Goal: Task Accomplishment & Management: Complete application form

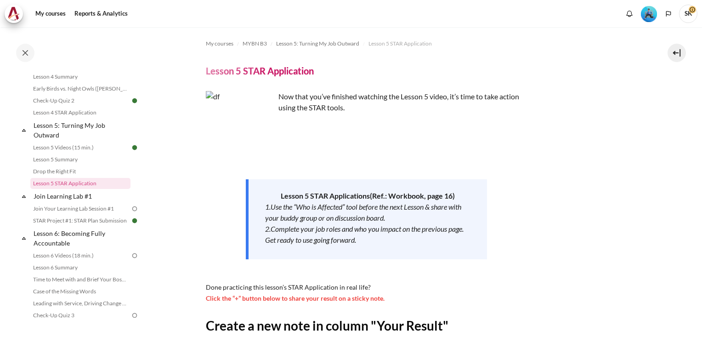
scroll to position [147, 0]
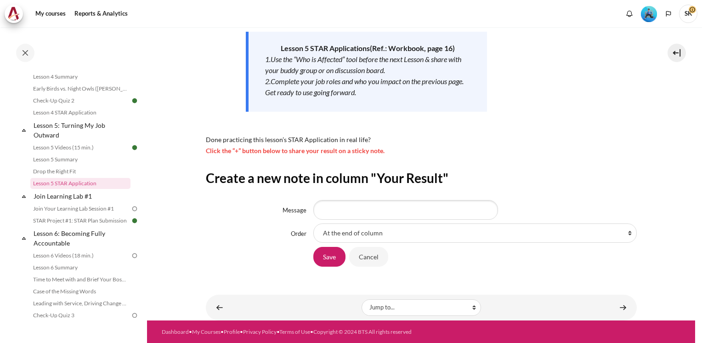
select select "9"
click at [313, 223] on select "At the end of column First place in column After 'Impact starts from team, othe…" at bounding box center [474, 232] width 323 height 19
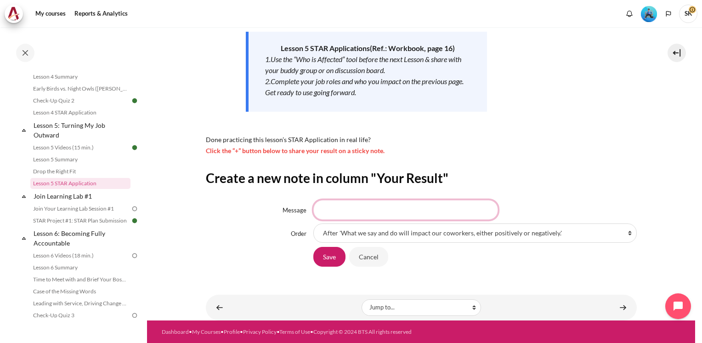
click at [367, 217] on input "Message" at bounding box center [405, 209] width 185 height 19
type input "If I stay inward mindset, my actions and words could negatively affect my team …"
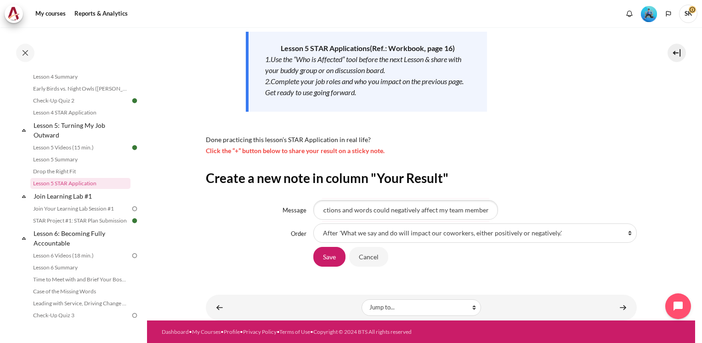
click at [523, 205] on div "If I stay inward mindset, my actions and words could negatively affect my team …" at bounding box center [474, 209] width 323 height 19
click at [473, 210] on input "If I stay inward mindset, my actions and words could negatively affect my team …" at bounding box center [405, 209] width 185 height 19
click at [329, 257] on input "Save" at bounding box center [329, 256] width 32 height 19
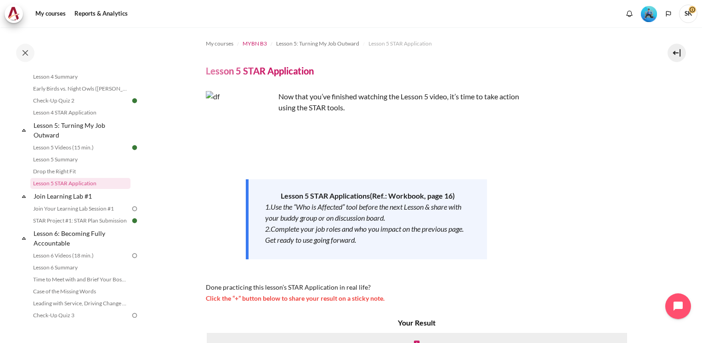
click at [256, 45] on span "MYBN B3" at bounding box center [255, 44] width 24 height 8
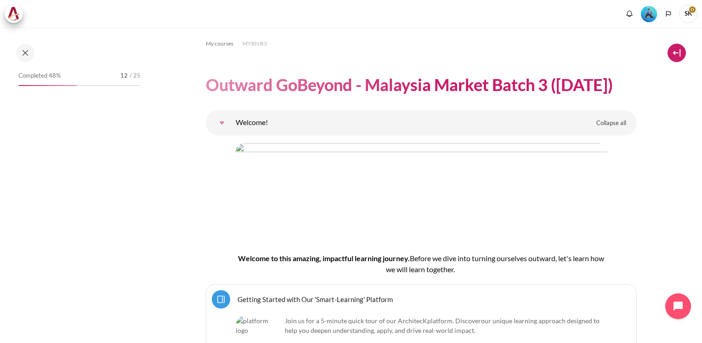
click at [678, 54] on button at bounding box center [676, 53] width 18 height 18
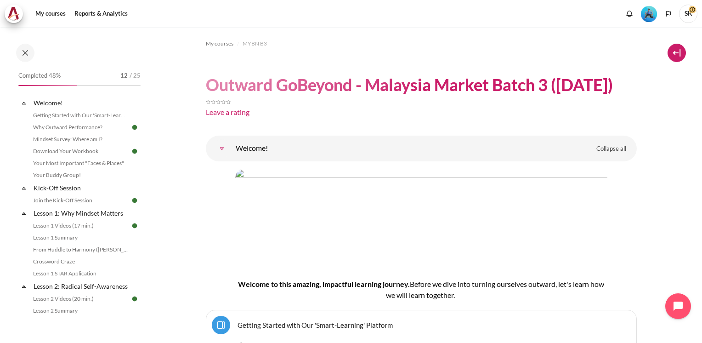
click at [678, 54] on button at bounding box center [676, 53] width 18 height 18
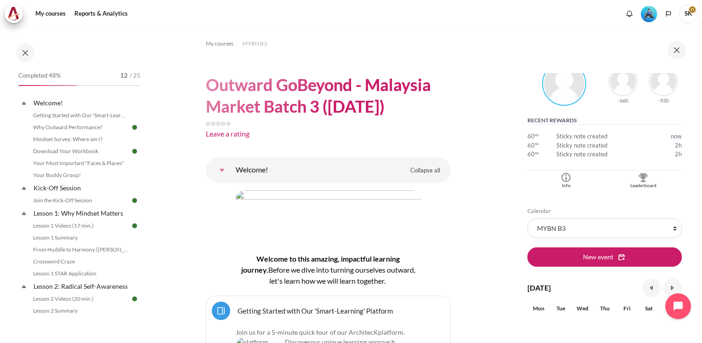
scroll to position [185, 0]
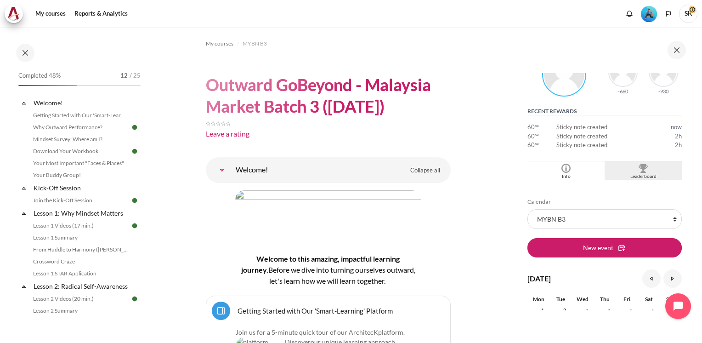
click at [636, 176] on div "Leaderboard" at bounding box center [643, 176] width 73 height 7
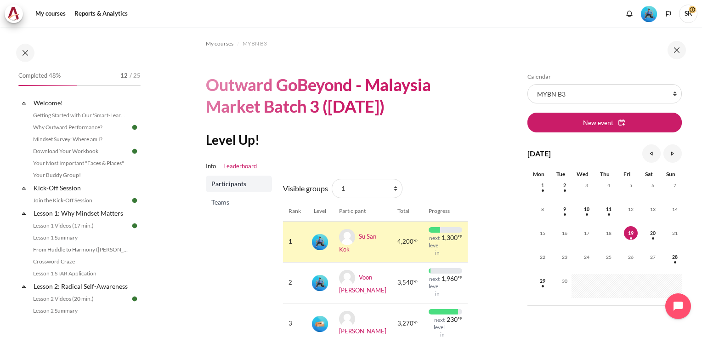
scroll to position [17, 0]
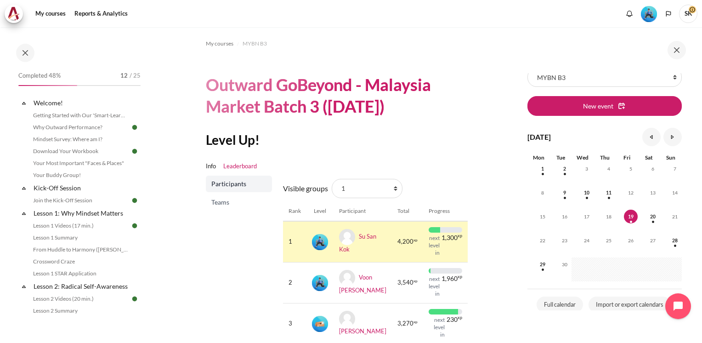
click at [694, 154] on div "Skip Calendar Calendar List of courses All courses MYBN B3 New event September …" at bounding box center [605, 184] width 193 height 315
click at [489, 135] on section "My courses MYBN B3 Outward GoBeyond - Malaysia Market Batch 3 (Sep 2025) Level …" at bounding box center [328, 216] width 362 height 379
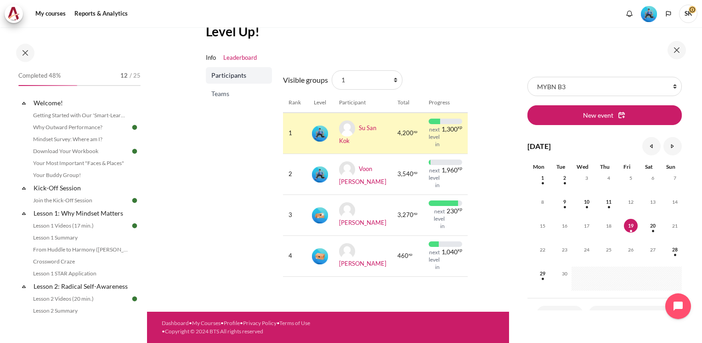
scroll to position [0, 0]
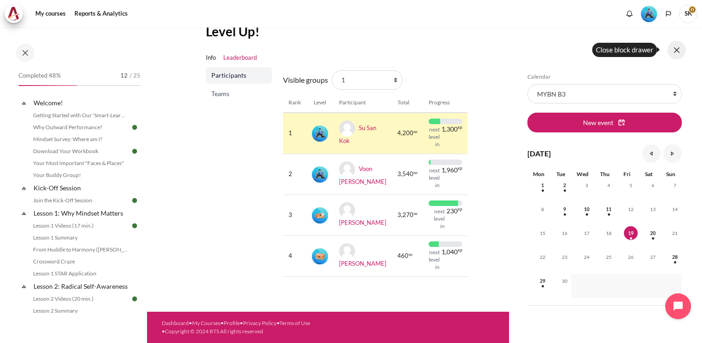
click at [677, 53] on button at bounding box center [676, 50] width 18 height 18
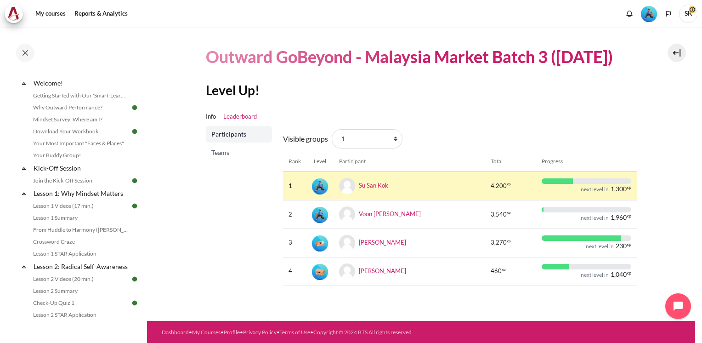
scroll to position [43, 0]
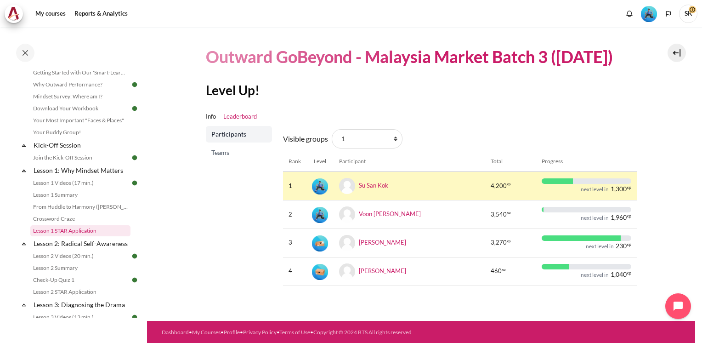
click at [68, 232] on link "Lesson 1 STAR Application" at bounding box center [80, 230] width 100 height 11
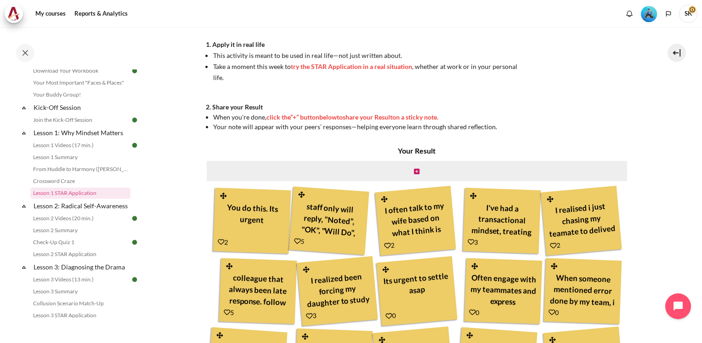
scroll to position [282, 0]
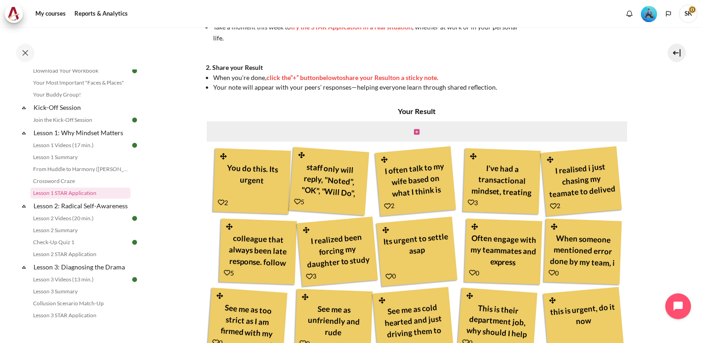
click at [414, 134] on icon "Content" at bounding box center [417, 132] width 6 height 6
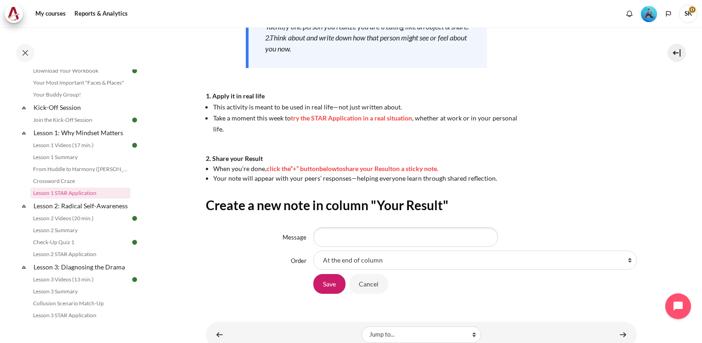
scroll to position [219, 0]
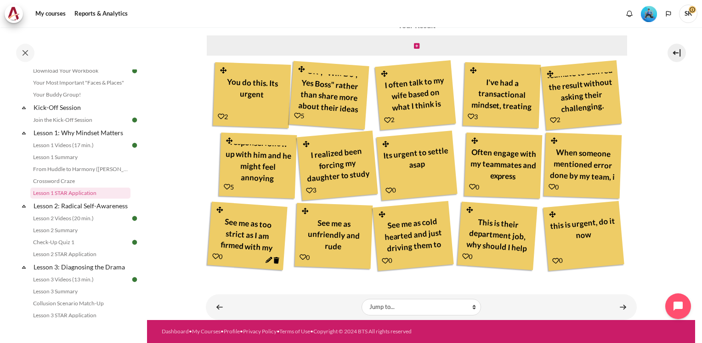
scroll to position [438, 0]
drag, startPoint x: 145, startPoint y: 132, endPoint x: 146, endPoint y: 152, distance: 20.2
click at [145, 153] on div "Completed 48% 12 / 25 Expand Collapse Welcome! Highlighted" at bounding box center [73, 185] width 147 height 315
drag, startPoint x: 146, startPoint y: 152, endPoint x: 171, endPoint y: 167, distance: 29.2
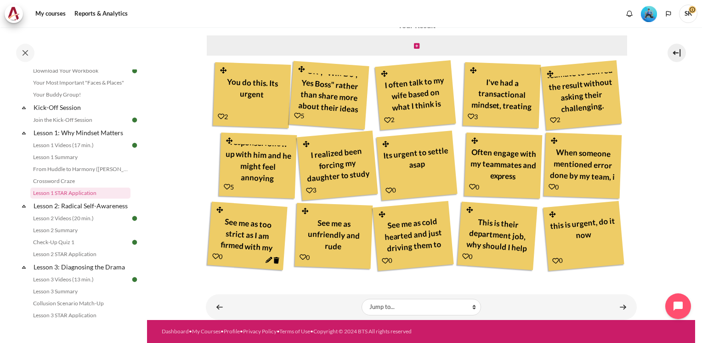
drag, startPoint x: 146, startPoint y: 127, endPoint x: 145, endPoint y: 140, distance: 12.9
click at [145, 140] on div "Completed 48% 12 / 25 Expand Collapse Welcome! Highlighted" at bounding box center [73, 185] width 147 height 315
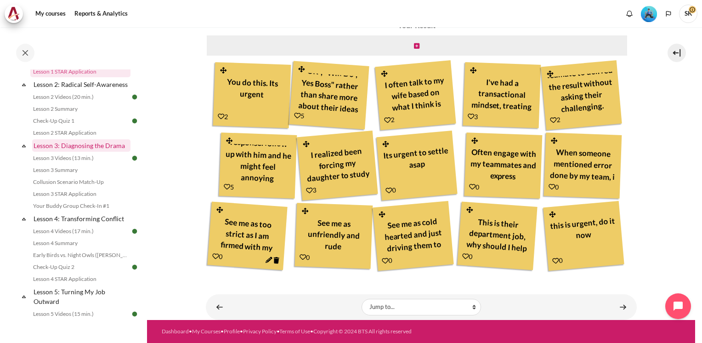
scroll to position [202, 0]
click at [64, 138] on link "Lesson 2 STAR Application" at bounding box center [80, 132] width 100 height 11
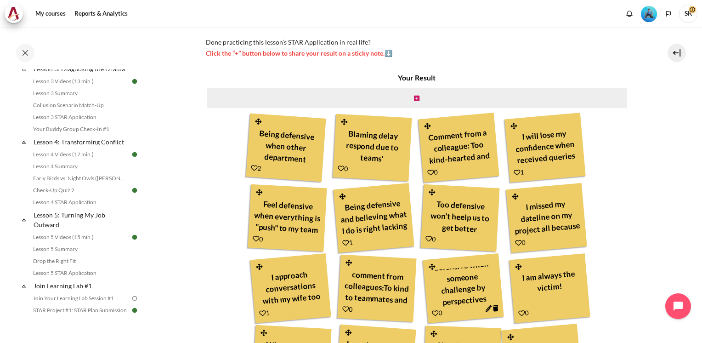
scroll to position [265, 0]
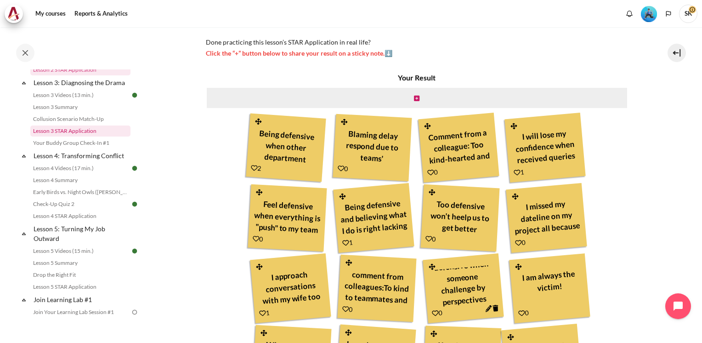
click at [84, 136] on link "Lesson 3 STAR Application" at bounding box center [80, 130] width 100 height 11
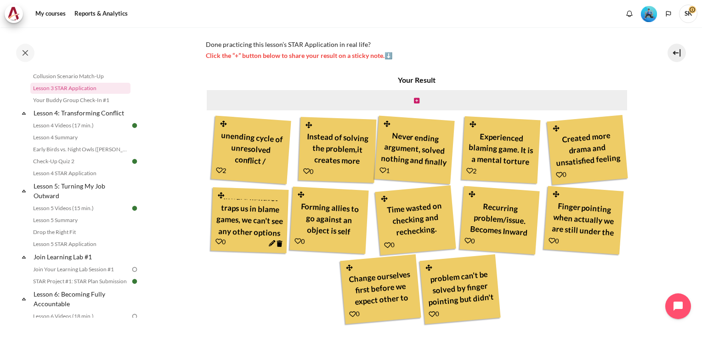
scroll to position [329, 0]
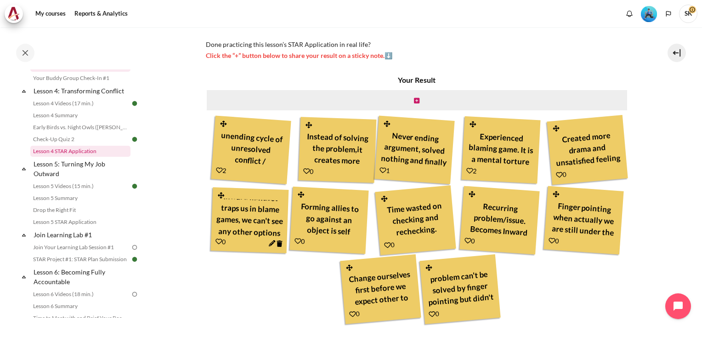
click at [66, 157] on link "Lesson 4 STAR Application" at bounding box center [80, 151] width 100 height 11
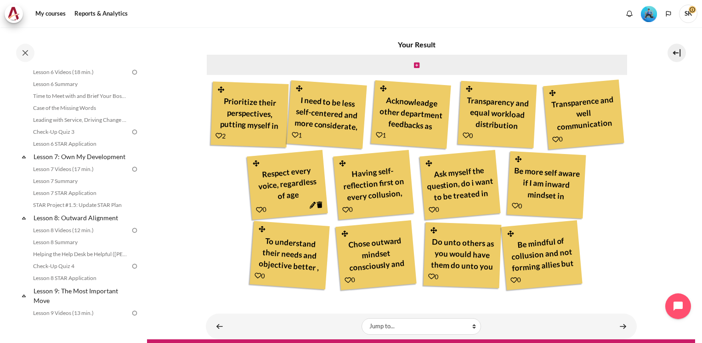
scroll to position [476, 0]
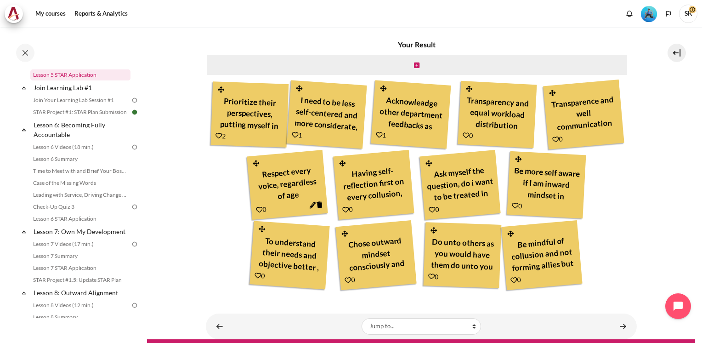
click at [70, 80] on link "Lesson 5 STAR Application" at bounding box center [80, 74] width 100 height 11
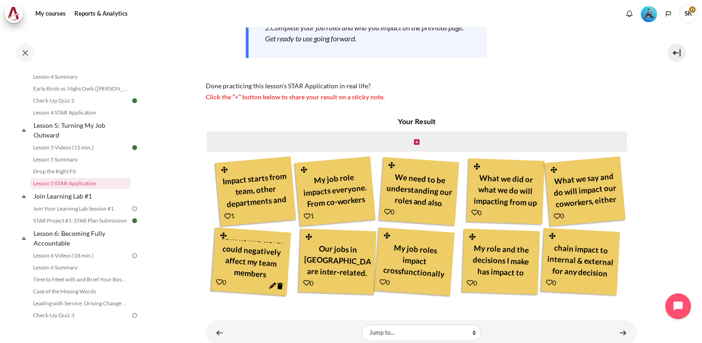
scroll to position [45, 0]
drag, startPoint x: 145, startPoint y: 183, endPoint x: 150, endPoint y: 113, distance: 70.0
click at [150, 113] on div "Skip to main content Open course index Completed 48% 12 / 25 Expand Collapse" at bounding box center [351, 171] width 702 height 343
drag, startPoint x: 150, startPoint y: 113, endPoint x: 164, endPoint y: 155, distance: 44.2
click at [164, 155] on section "My courses MYBN B3 Lesson 5: Turning My Job Outward Lesson 5 STAR Application L…" at bounding box center [421, 86] width 548 height 520
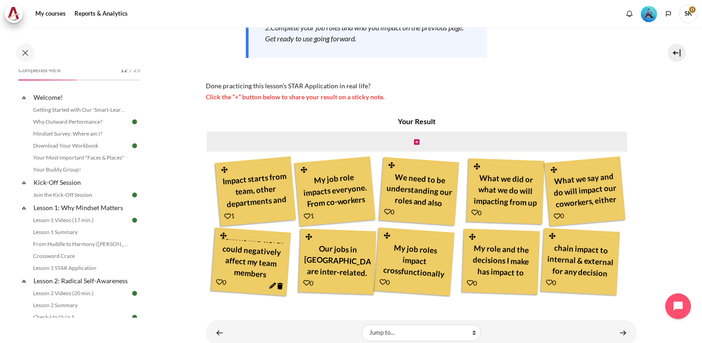
scroll to position [0, 0]
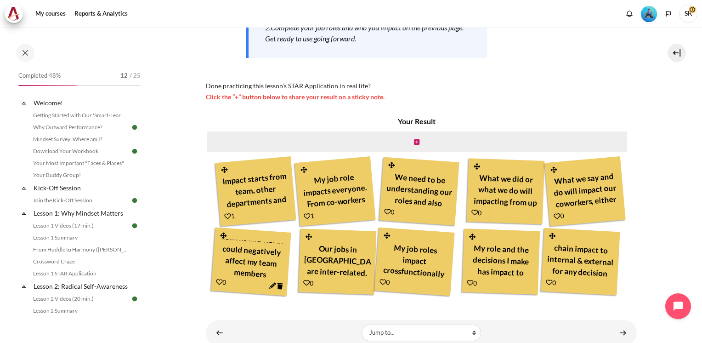
click at [161, 148] on section "My courses MYBN B3 Lesson 5: Turning My Job Outward Lesson 5 STAR Application L…" at bounding box center [421, 86] width 548 height 520
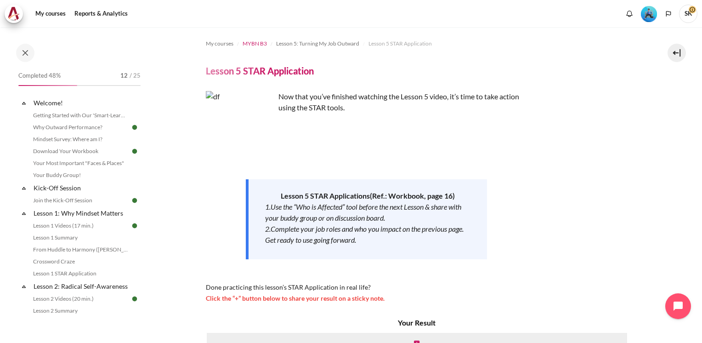
click at [250, 47] on span "MYBN B3" at bounding box center [255, 44] width 24 height 8
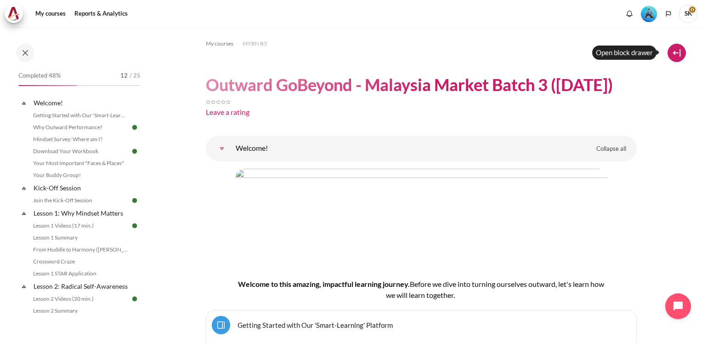
click at [676, 53] on button at bounding box center [676, 53] width 18 height 18
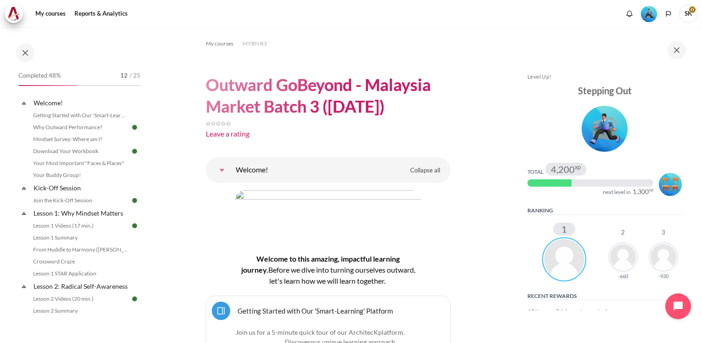
click at [685, 97] on div "Skip Level Up! Level Up! Stepping Out Total 4,200 xp next level in 1,300 xp Ran…" at bounding box center [605, 184] width 193 height 315
click at [443, 128] on div "Leave a rating" at bounding box center [328, 133] width 245 height 11
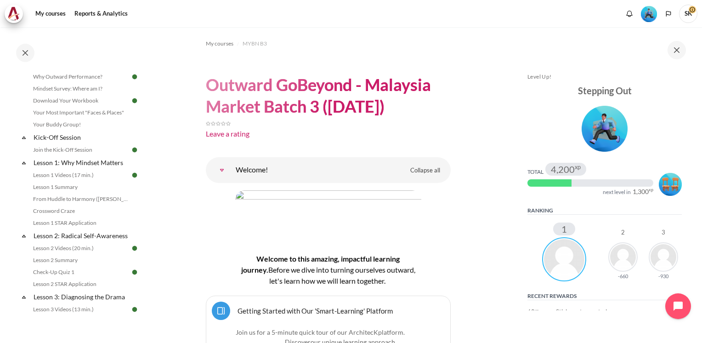
scroll to position [80, 0]
